Goal: Task Accomplishment & Management: Use online tool/utility

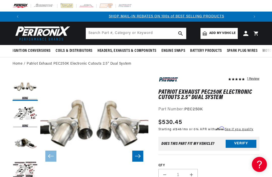
scroll to position [0, 227]
click at [13, 100] on button "Load image 1 in gallery view" at bounding box center [25, 88] width 25 height 25
click at [22, 103] on button "Load image 2 in gallery view" at bounding box center [25, 115] width 25 height 25
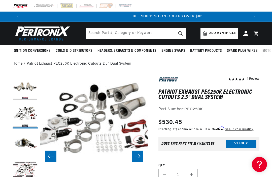
scroll to position [0, 453]
click at [17, 128] on button "Load image 2 in gallery view" at bounding box center [25, 115] width 25 height 25
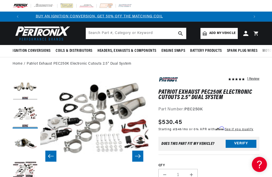
scroll to position [0, 0]
click at [21, 128] on button "Load image 2 in gallery view" at bounding box center [25, 115] width 25 height 25
click at [20, 162] on button "Load image 4 in gallery view" at bounding box center [25, 171] width 25 height 25
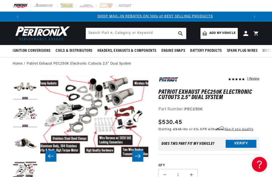
scroll to position [0, 227]
click at [18, 168] on button "Load image 4 in gallery view" at bounding box center [25, 171] width 25 height 25
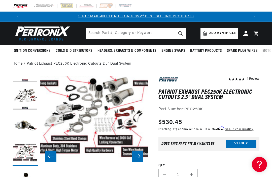
scroll to position [19, 0]
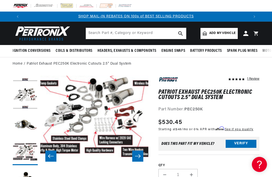
click at [22, 153] on button "Load image 4 in gallery view" at bounding box center [25, 152] width 25 height 25
click at [24, 172] on button "Load image 5 in gallery view" at bounding box center [25, 180] width 25 height 25
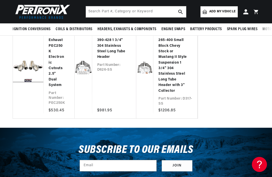
click at [253, 119] on ul "Vendor Patriot Exhaust Patriot Exhaust PEC250K Electronic Cutouts 2.5" Dual Sys…" at bounding box center [136, 67] width 247 height 103
click at [222, 13] on span "Add my vehicle" at bounding box center [222, 11] width 26 height 5
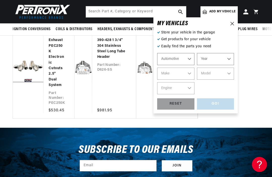
scroll to position [0, 227]
click at [179, 62] on select "Automotive Agricultural Industrial Marine Motorcycle" at bounding box center [175, 59] width 37 height 12
click at [181, 58] on select "Automotive Agricultural Industrial Marine Motorcycle" at bounding box center [175, 59] width 37 height 12
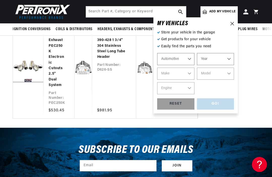
select select "Industrial"
click at [209, 62] on select "Year [DATE] 1986 1984 1983 1982 1981 1980 1979 1978 1977 1976 1975 1974 1973 19…" at bounding box center [215, 59] width 37 height 12
select select "1970"
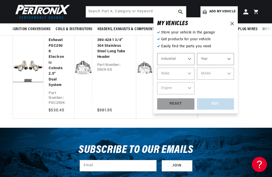
select select "1970"
click at [187, 74] on select "Make [GEOGRAPHIC_DATA]" at bounding box center [175, 74] width 37 height 12
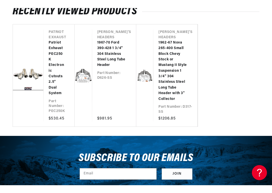
scroll to position [687, 0]
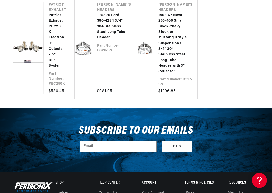
click at [241, 64] on ul "Vendor Patriot Exhaust Patriot Exhaust PEC250K Electronic Cutouts 2.5" Dual Sys…" at bounding box center [136, 48] width 247 height 103
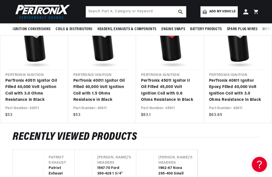
scroll to position [0, 102]
